Goal: Communication & Community: Answer question/provide support

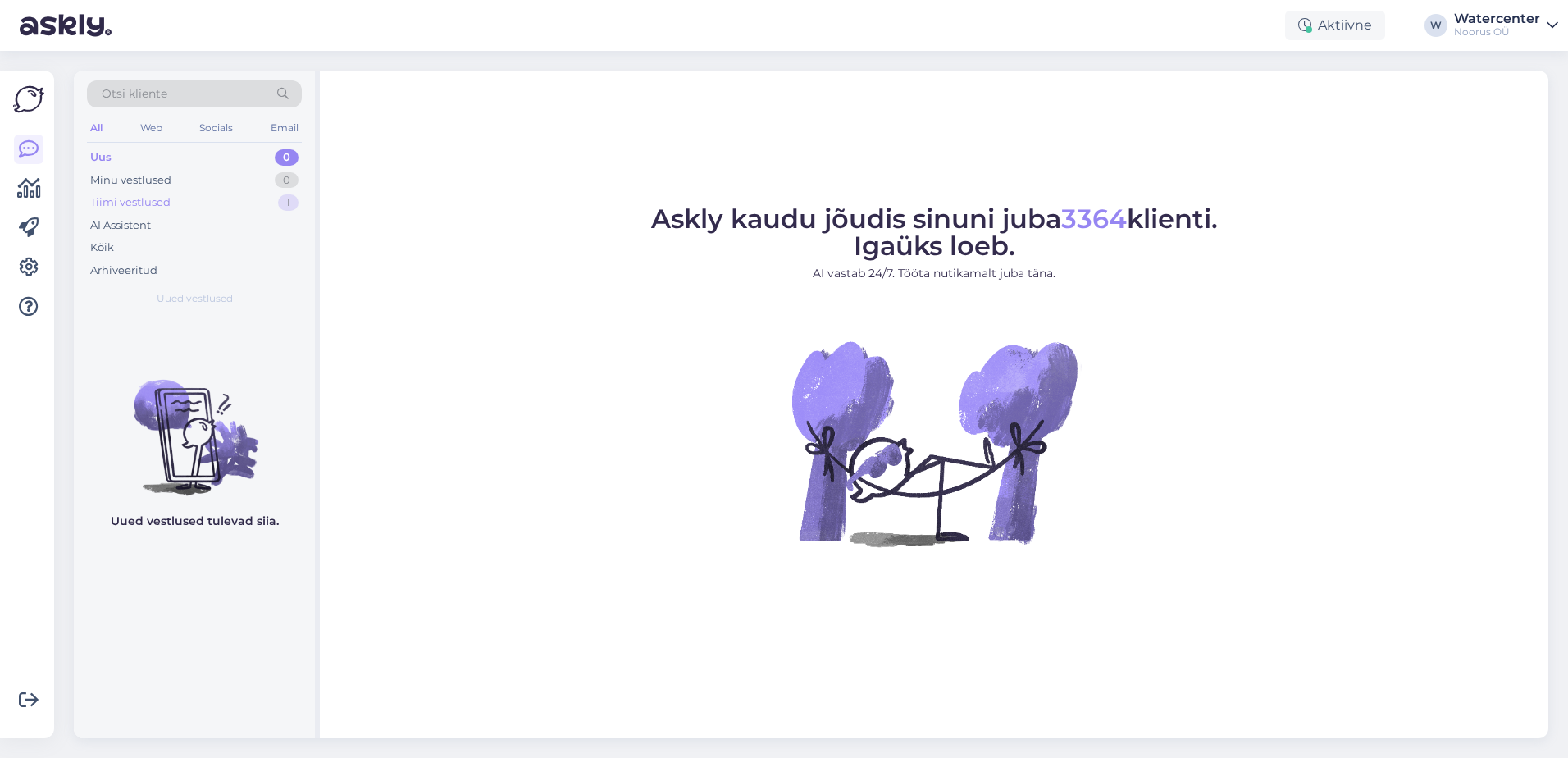
click at [149, 198] on div "Tiimi vestlused" at bounding box center [130, 203] width 80 height 16
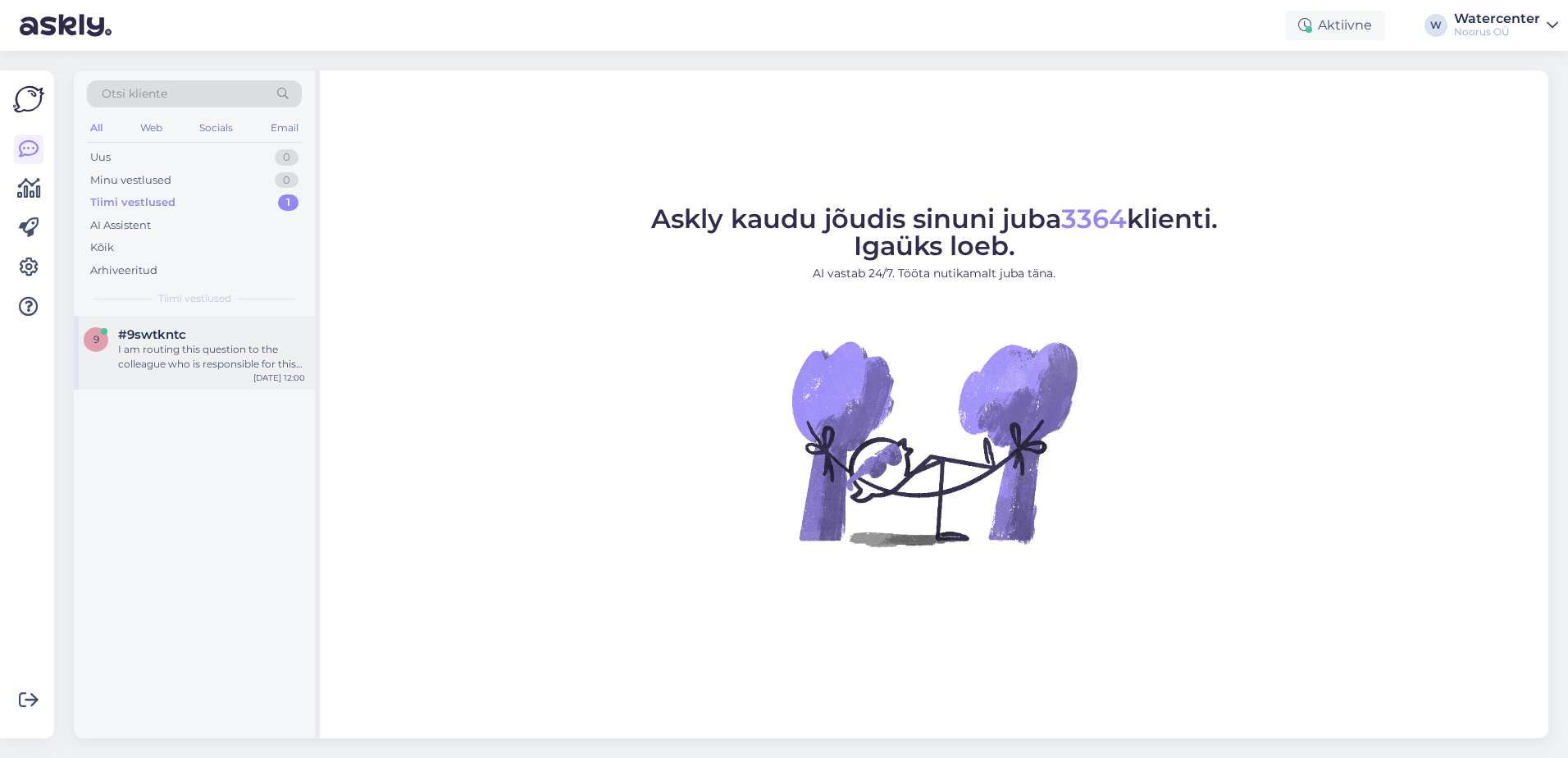
click at [189, 354] on div "I am routing this question to the colleague who is responsible for this topic. …" at bounding box center [212, 356] width 187 height 30
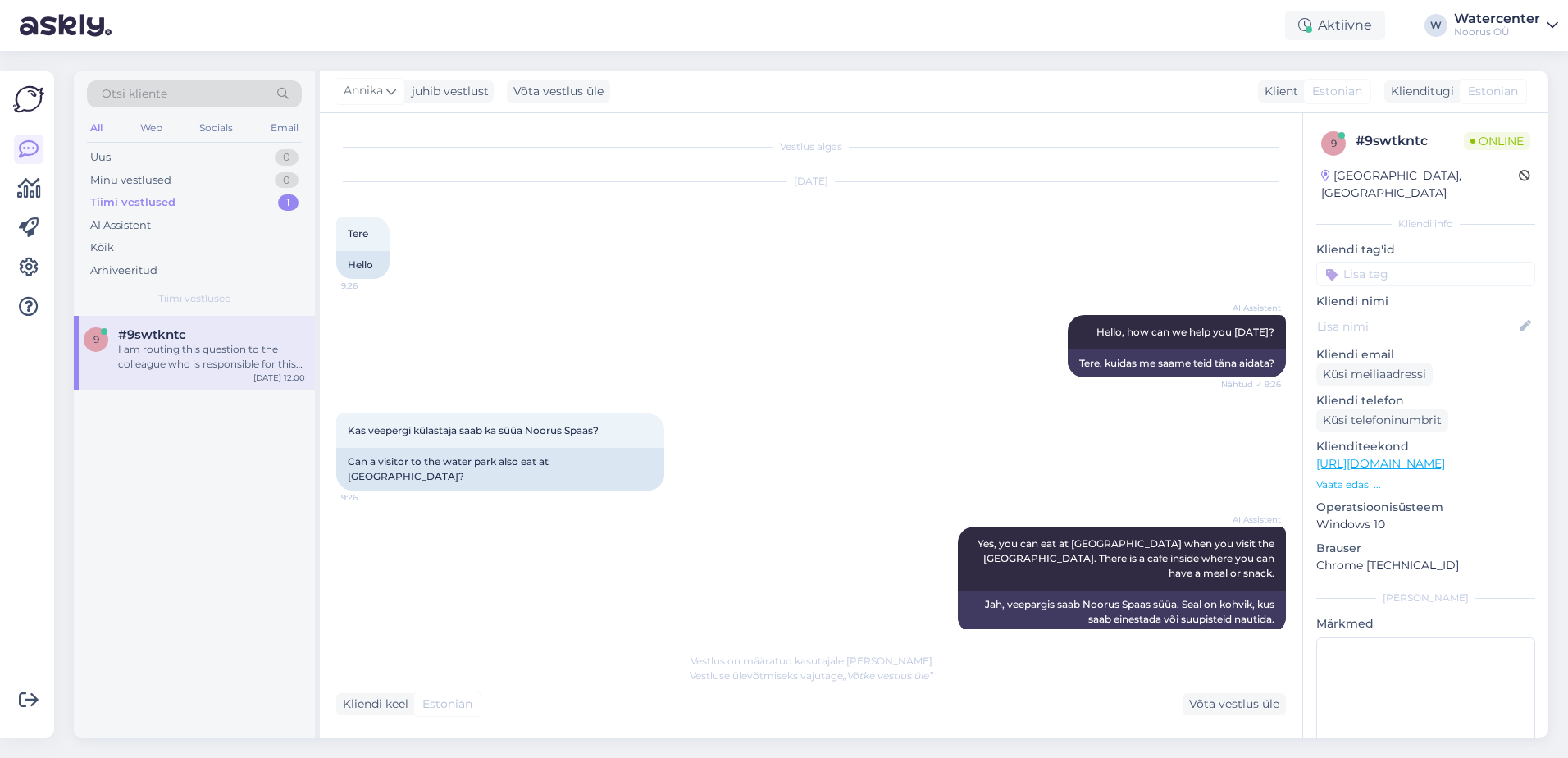
scroll to position [634, 0]
